Goal: Task Accomplishment & Management: Manage account settings

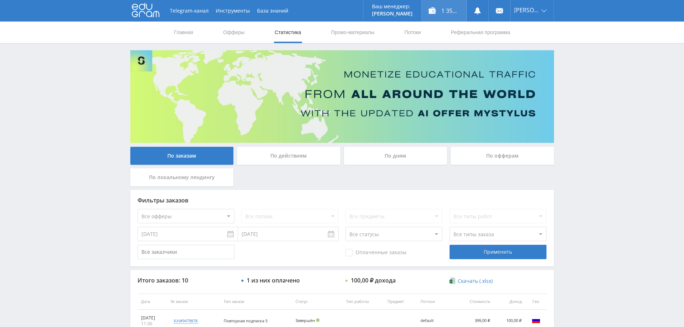
click at [441, 9] on div "1 357,00 ₽" at bounding box center [444, 11] width 45 height 22
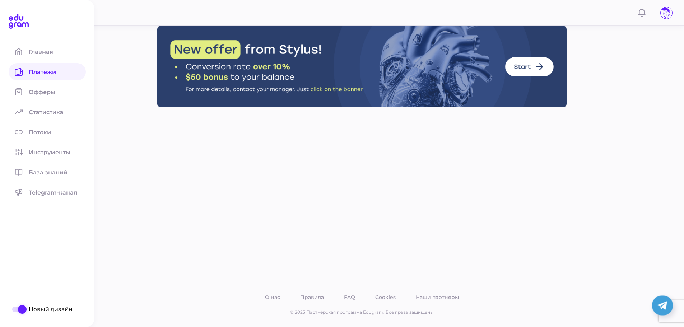
click at [38, 69] on span "Платежи" at bounding box center [47, 72] width 36 height 7
